Goal: Use online tool/utility: Utilize a website feature to perform a specific function

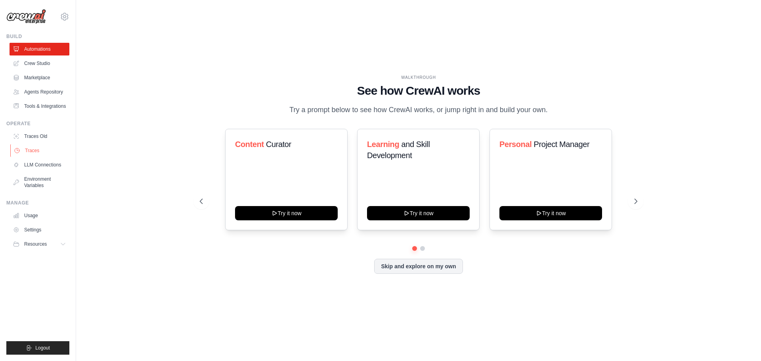
click at [36, 147] on link "Traces" at bounding box center [40, 150] width 60 height 13
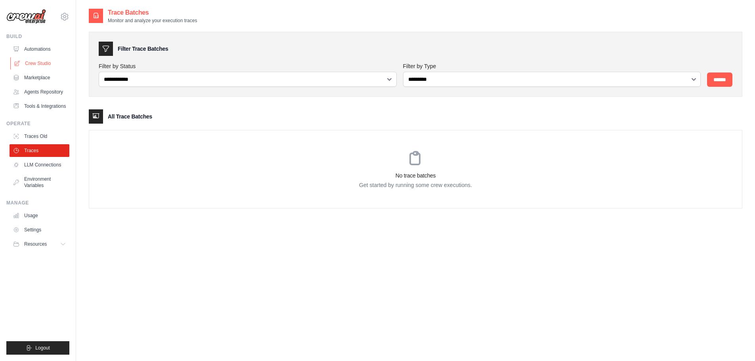
click at [49, 65] on link "Crew Studio" at bounding box center [40, 63] width 60 height 13
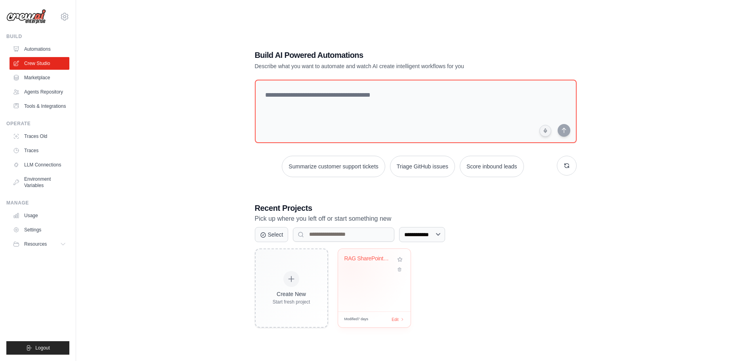
click at [352, 268] on div "RAG SharePoint PDF Analyzer" at bounding box center [375, 264] width 60 height 18
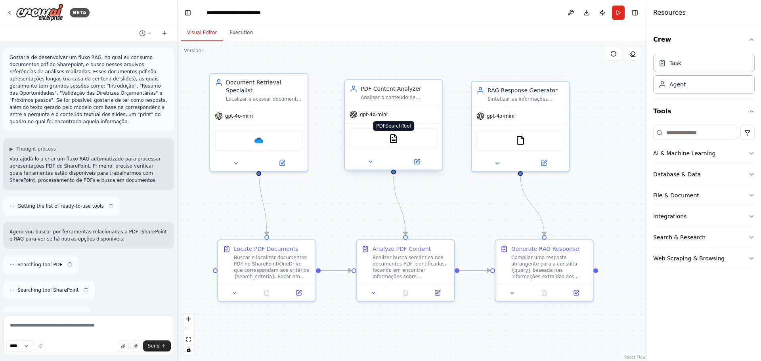
scroll to position [1178, 0]
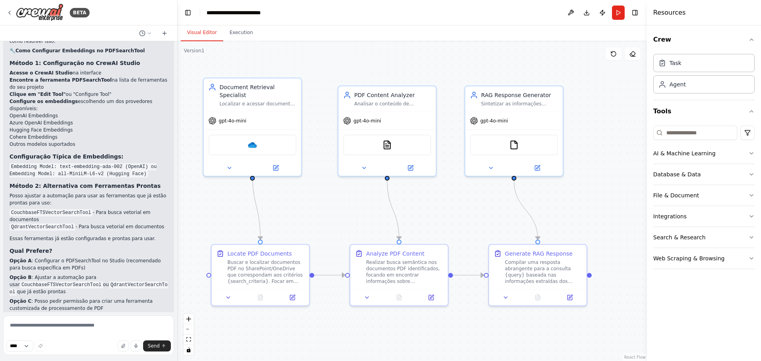
click at [589, 121] on div ".deletable-edge-delete-btn { width: 20px; height: 20px; border: 0px solid #ffff…" at bounding box center [413, 201] width 470 height 320
click at [585, 11] on button "Download" at bounding box center [587, 13] width 13 height 14
click at [629, 99] on div ".deletable-edge-delete-btn { width: 20px; height: 20px; border: 0px solid #ffff…" at bounding box center [413, 201] width 470 height 320
click at [41, 15] on img at bounding box center [40, 13] width 48 height 18
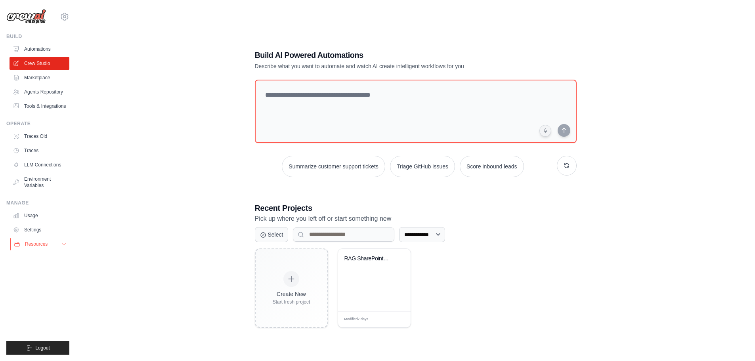
click at [40, 244] on span "Resources" at bounding box center [36, 244] width 23 height 6
click at [40, 242] on span "Resources" at bounding box center [36, 244] width 23 height 6
click at [27, 217] on link "Usage" at bounding box center [40, 215] width 60 height 13
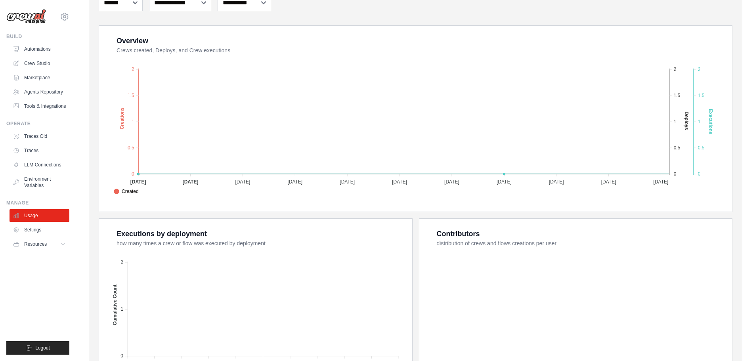
scroll to position [119, 0]
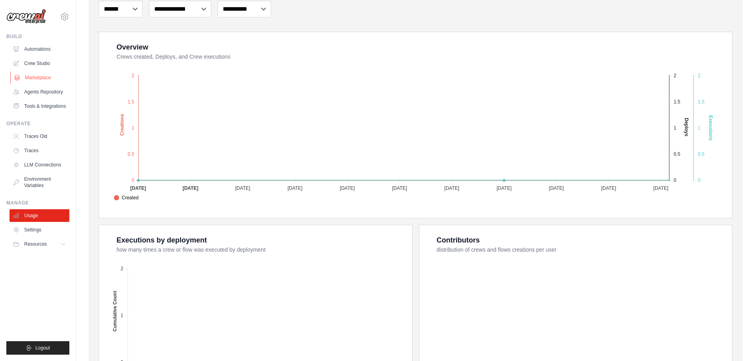
click at [43, 77] on link "Marketplace" at bounding box center [40, 77] width 60 height 13
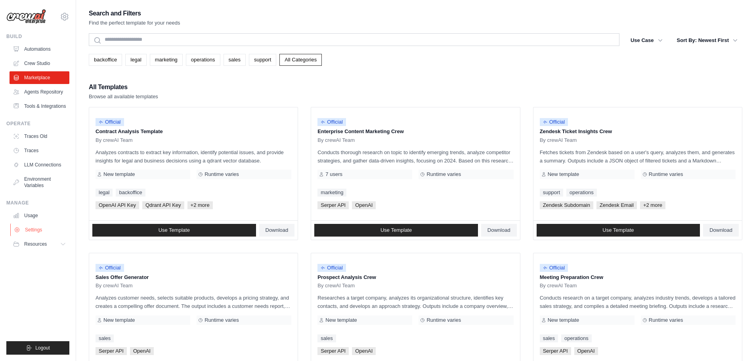
click at [42, 230] on link "Settings" at bounding box center [40, 230] width 60 height 13
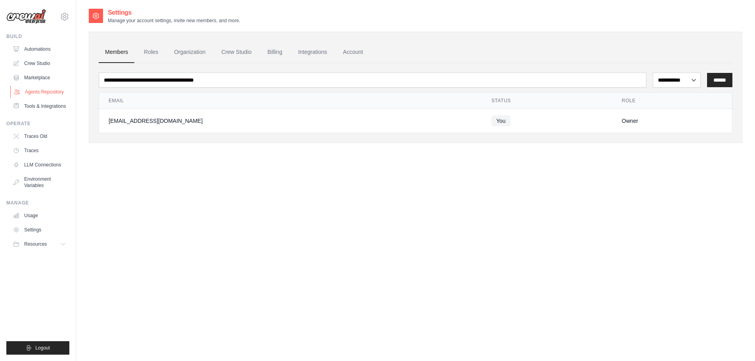
click at [40, 94] on link "Agents Repository" at bounding box center [40, 92] width 60 height 13
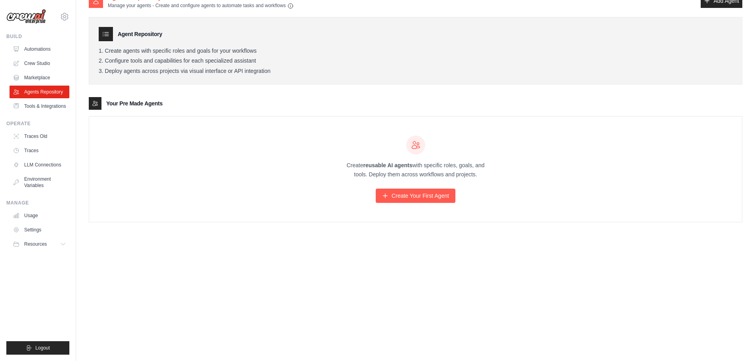
scroll to position [16, 0]
click at [36, 213] on link "Usage" at bounding box center [40, 215] width 60 height 13
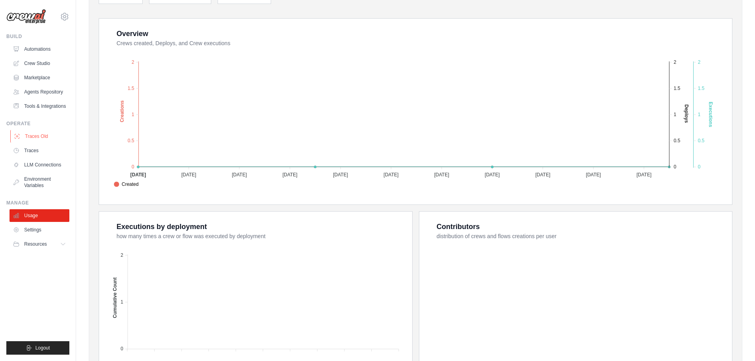
scroll to position [119, 0]
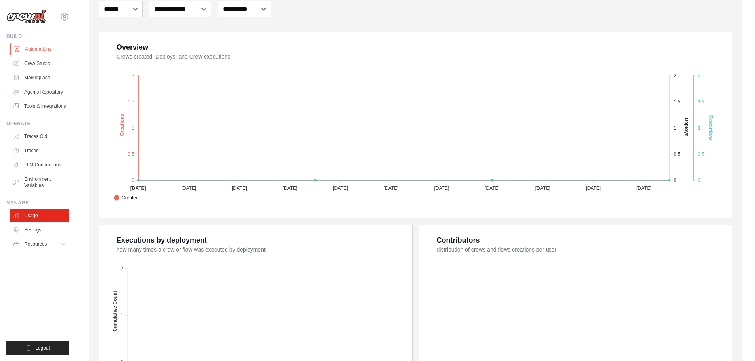
click at [35, 49] on link "Automations" at bounding box center [40, 49] width 60 height 13
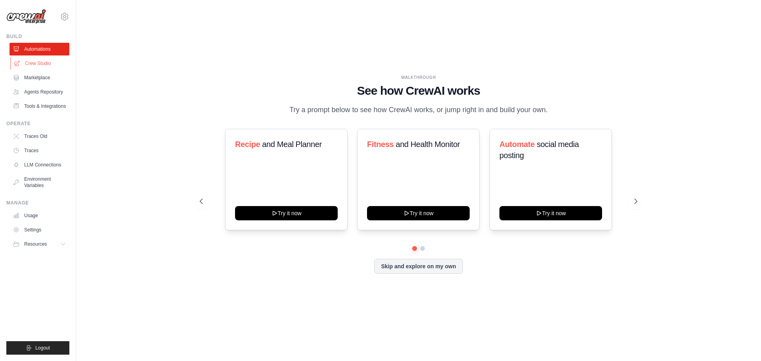
click at [36, 60] on link "Crew Studio" at bounding box center [40, 63] width 60 height 13
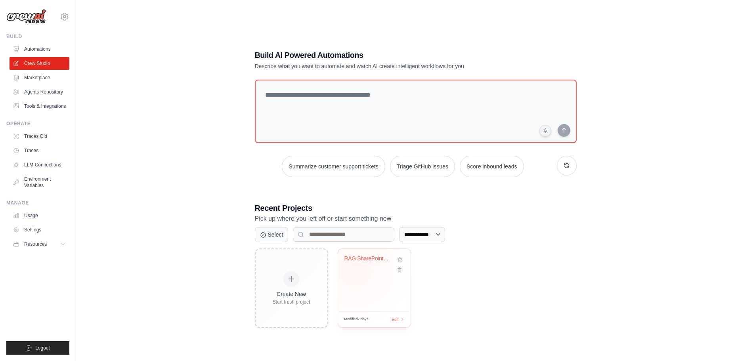
click at [355, 269] on div "RAG SharePoint PDF Analyzer" at bounding box center [375, 264] width 60 height 18
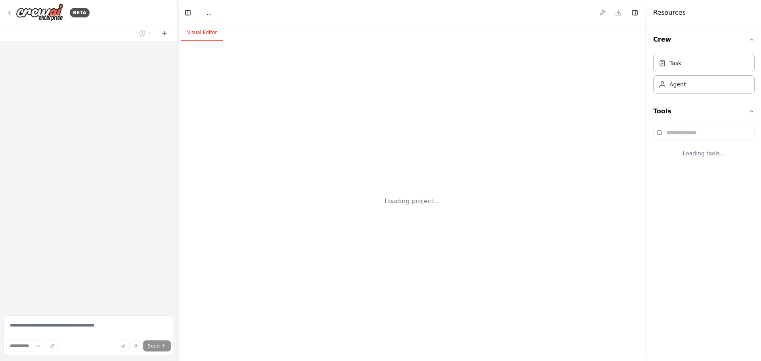
select select "****"
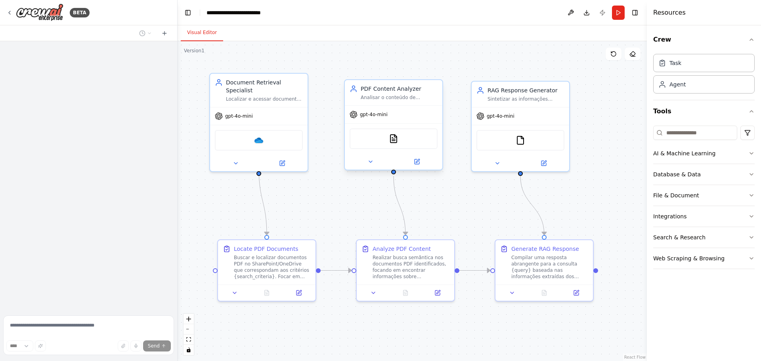
click at [400, 101] on div "PDF Content Analyzer Analisar o conteúdo de documentos PDF focando em encontrar…" at bounding box center [394, 92] width 98 height 25
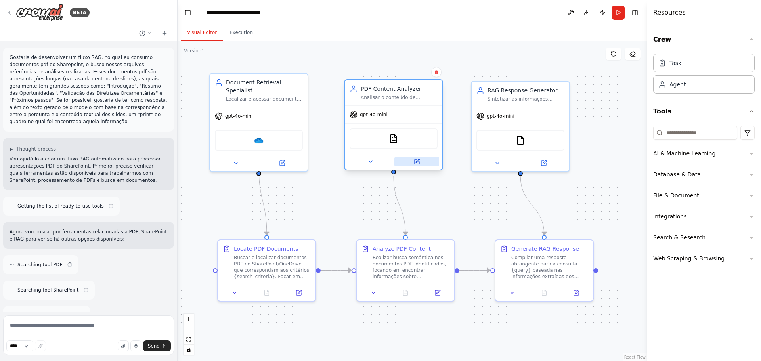
scroll to position [1178, 0]
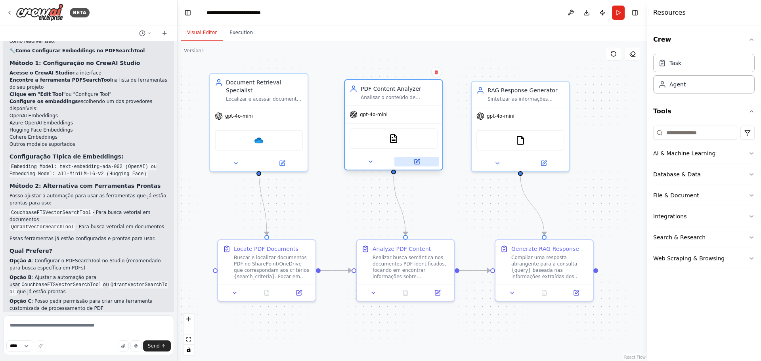
click at [418, 163] on icon at bounding box center [417, 161] width 5 height 5
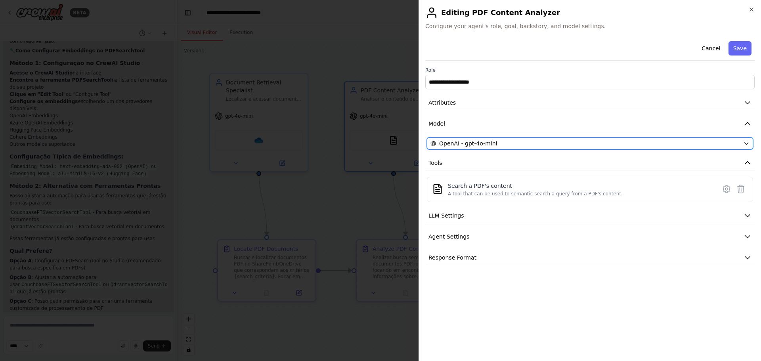
click at [480, 147] on span "OpenAI - gpt-4o-mini" at bounding box center [468, 144] width 58 height 8
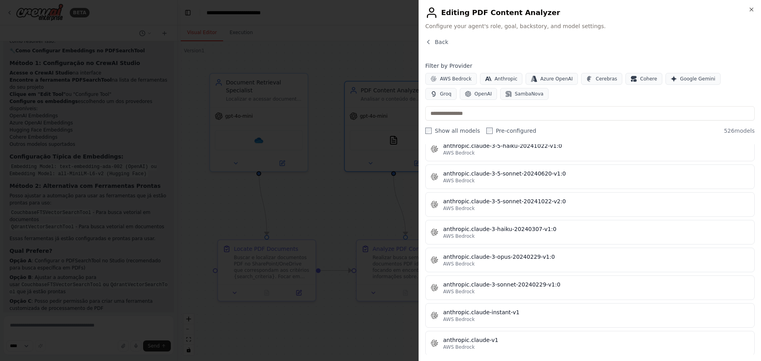
scroll to position [714, 0]
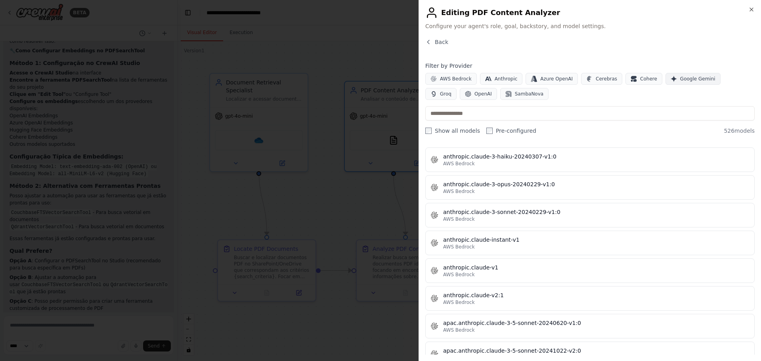
click at [691, 80] on span "Google Gemini" at bounding box center [697, 79] width 35 height 6
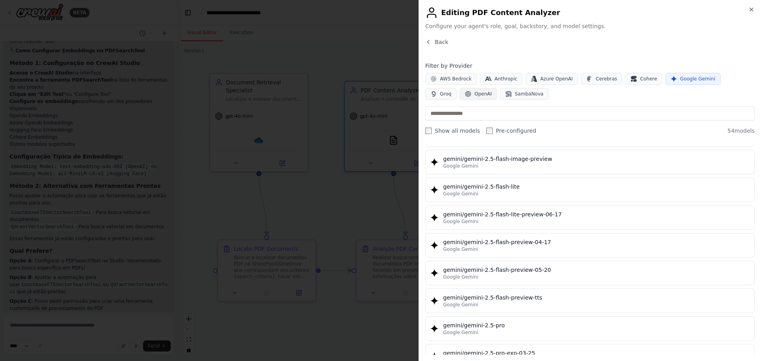
click at [460, 97] on button "OpenAI" at bounding box center [478, 94] width 37 height 12
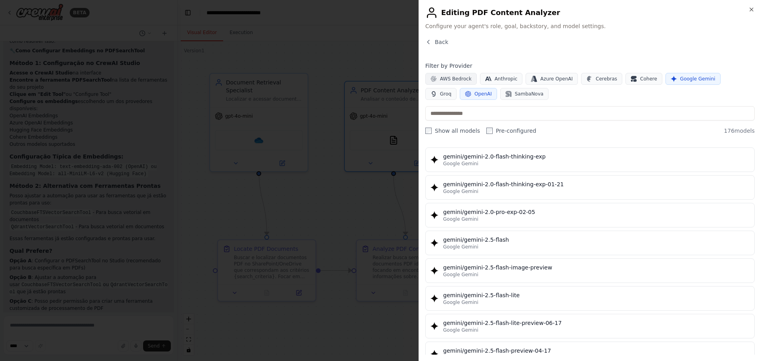
click at [452, 78] on span "AWS Bedrock" at bounding box center [456, 79] width 32 height 6
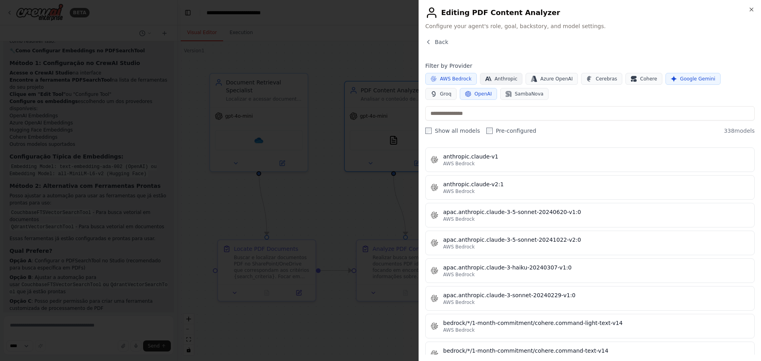
drag, startPoint x: 499, startPoint y: 79, endPoint x: 508, endPoint y: 78, distance: 9.6
click at [499, 79] on span "Anthropic" at bounding box center [506, 79] width 23 height 6
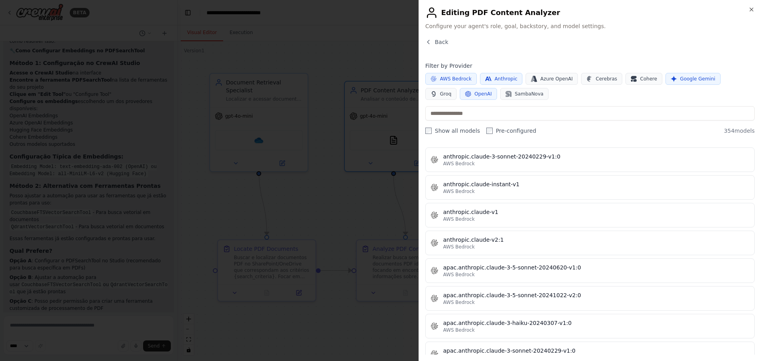
click at [624, 98] on div "AWS Bedrock Anthropic Azure OpenAI Cerebras Cohere Google Gemini Groq OpenAI Sa…" at bounding box center [591, 86] width 330 height 27
click at [552, 80] on span "Azure OpenAI" at bounding box center [557, 79] width 33 height 6
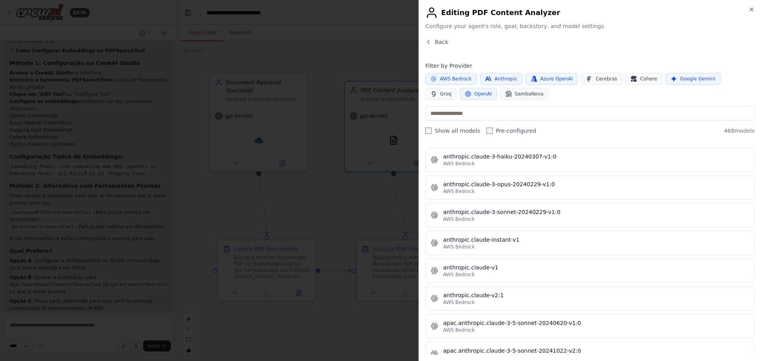
click at [460, 88] on button "OpenAI" at bounding box center [478, 94] width 37 height 12
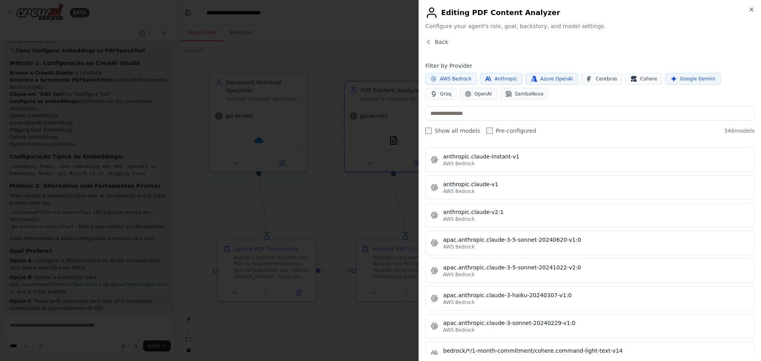
click at [450, 79] on span "AWS Bedrock" at bounding box center [456, 79] width 32 height 6
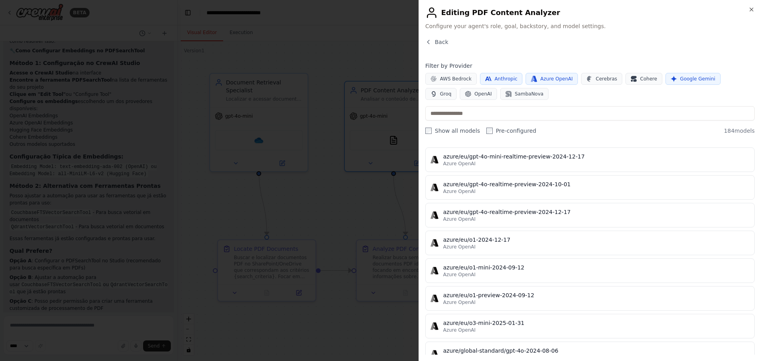
click at [680, 78] on span "Google Gemini" at bounding box center [697, 79] width 35 height 6
click at [556, 94] on div "AWS Bedrock Anthropic Azure OpenAI Cerebras Cohere Google Gemini Groq OpenAI Sa…" at bounding box center [591, 86] width 330 height 27
